Goal: Transaction & Acquisition: Book appointment/travel/reservation

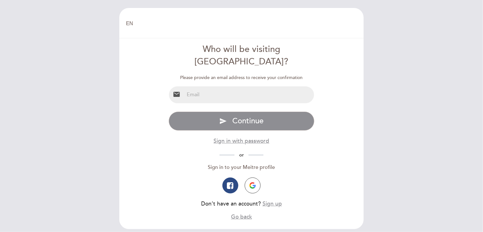
click at [244, 86] on input "email" at bounding box center [249, 94] width 130 height 17
type input "[EMAIL_ADDRESS][DOMAIN_NAME]"
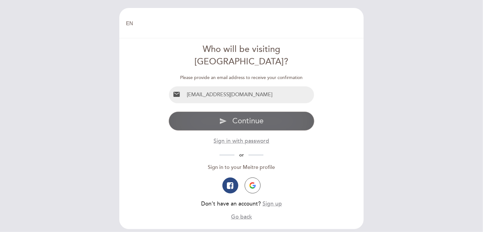
click at [249, 116] on span "Continue" at bounding box center [247, 120] width 31 height 9
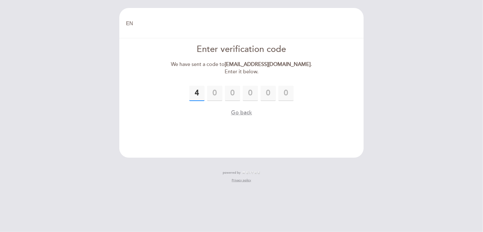
type input "4"
type input "6"
type input "1"
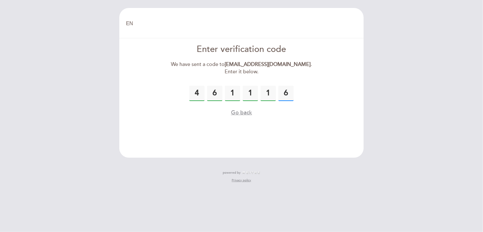
type input "6"
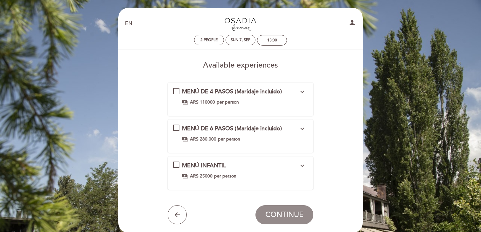
click at [303, 91] on icon "expand_more" at bounding box center [302, 92] width 8 height 8
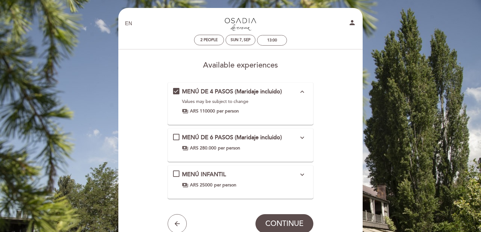
click at [304, 91] on icon "expand_less" at bounding box center [302, 92] width 8 height 8
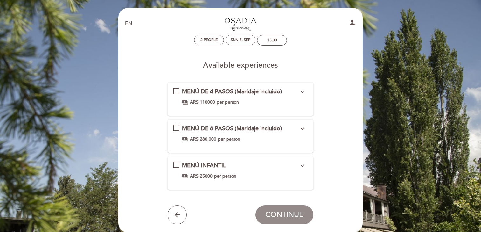
click at [178, 91] on div "MENÚ DE 4 PASOS (Maridaje incluido) expand_more Values ​​may be subject to chan…" at bounding box center [240, 97] width 135 height 18
